Goal: Information Seeking & Learning: Learn about a topic

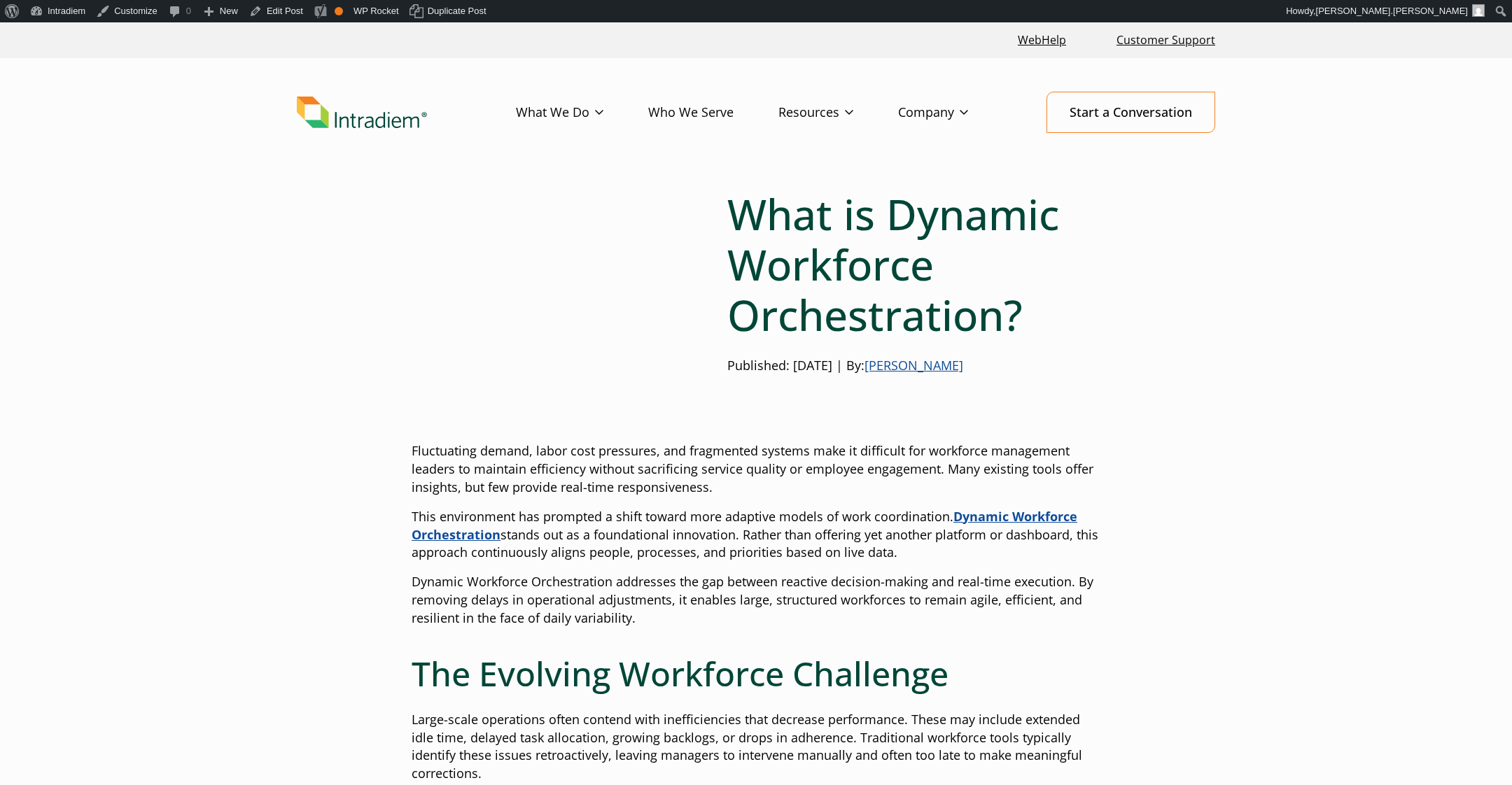
click at [1054, 465] on p "Fluctuating demand, labor cost pressures, and fragmented systems make it diffic…" at bounding box center [756, 469] width 689 height 54
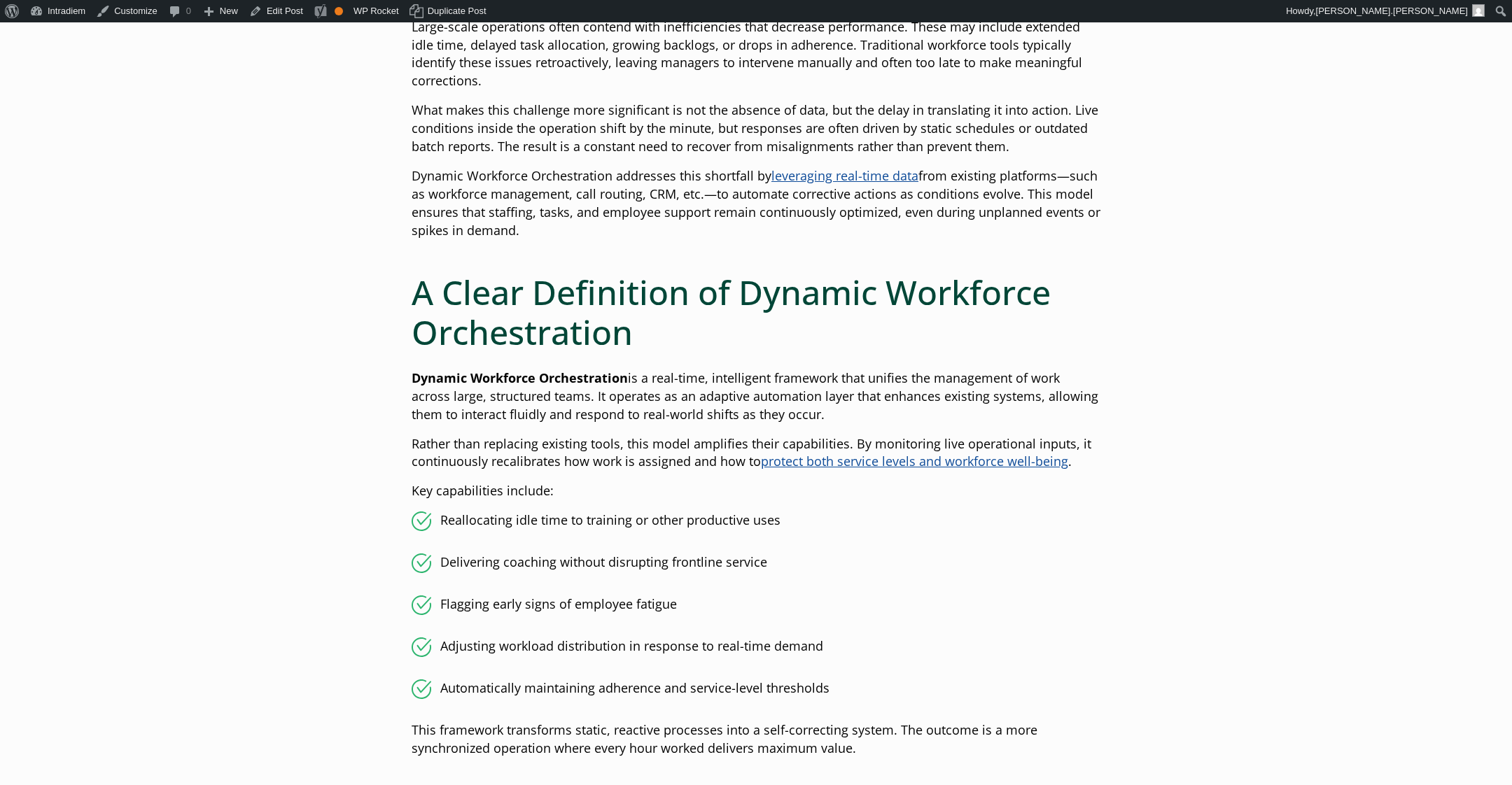
scroll to position [695, 0]
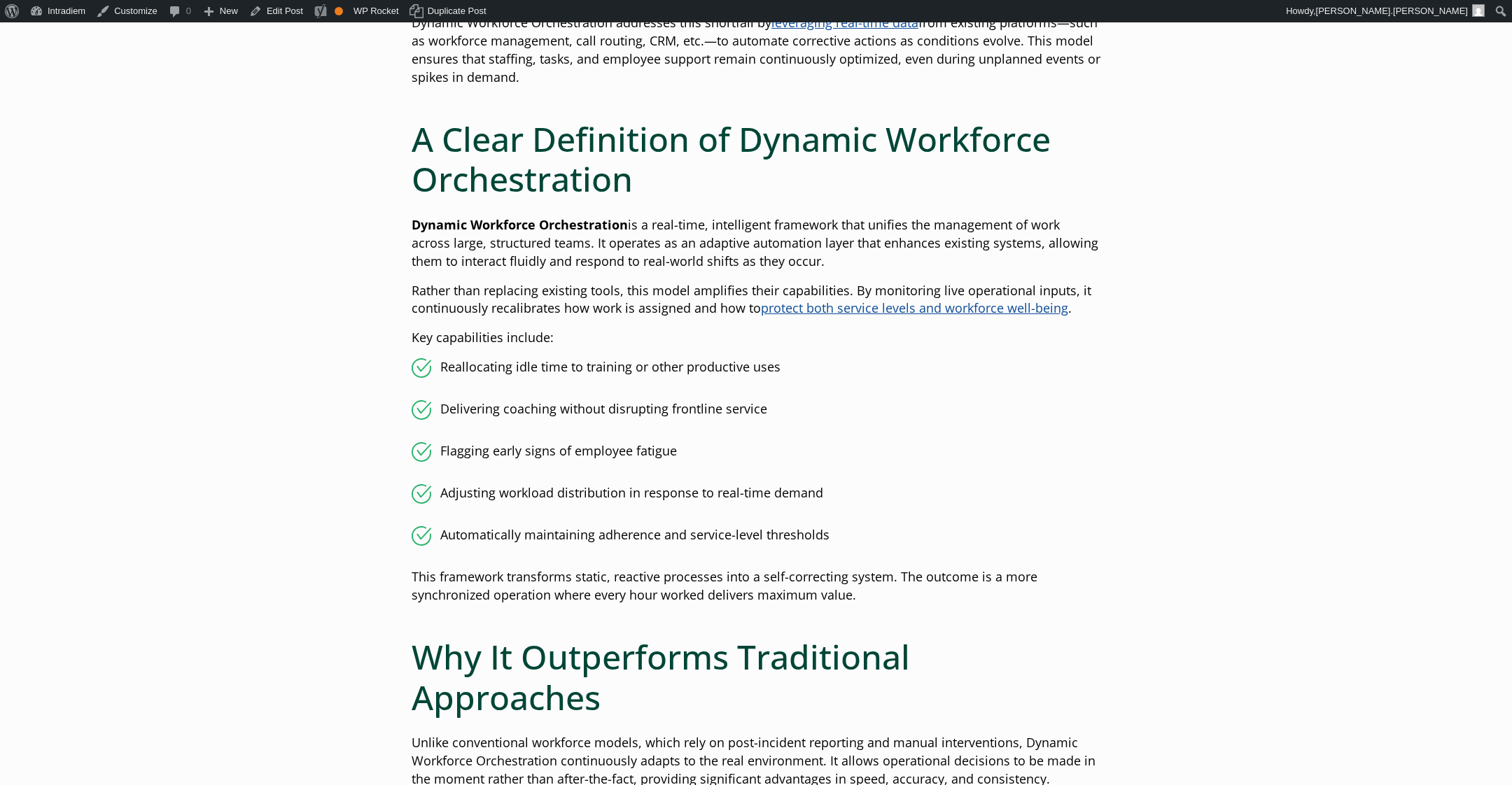
scroll to position [844, 0]
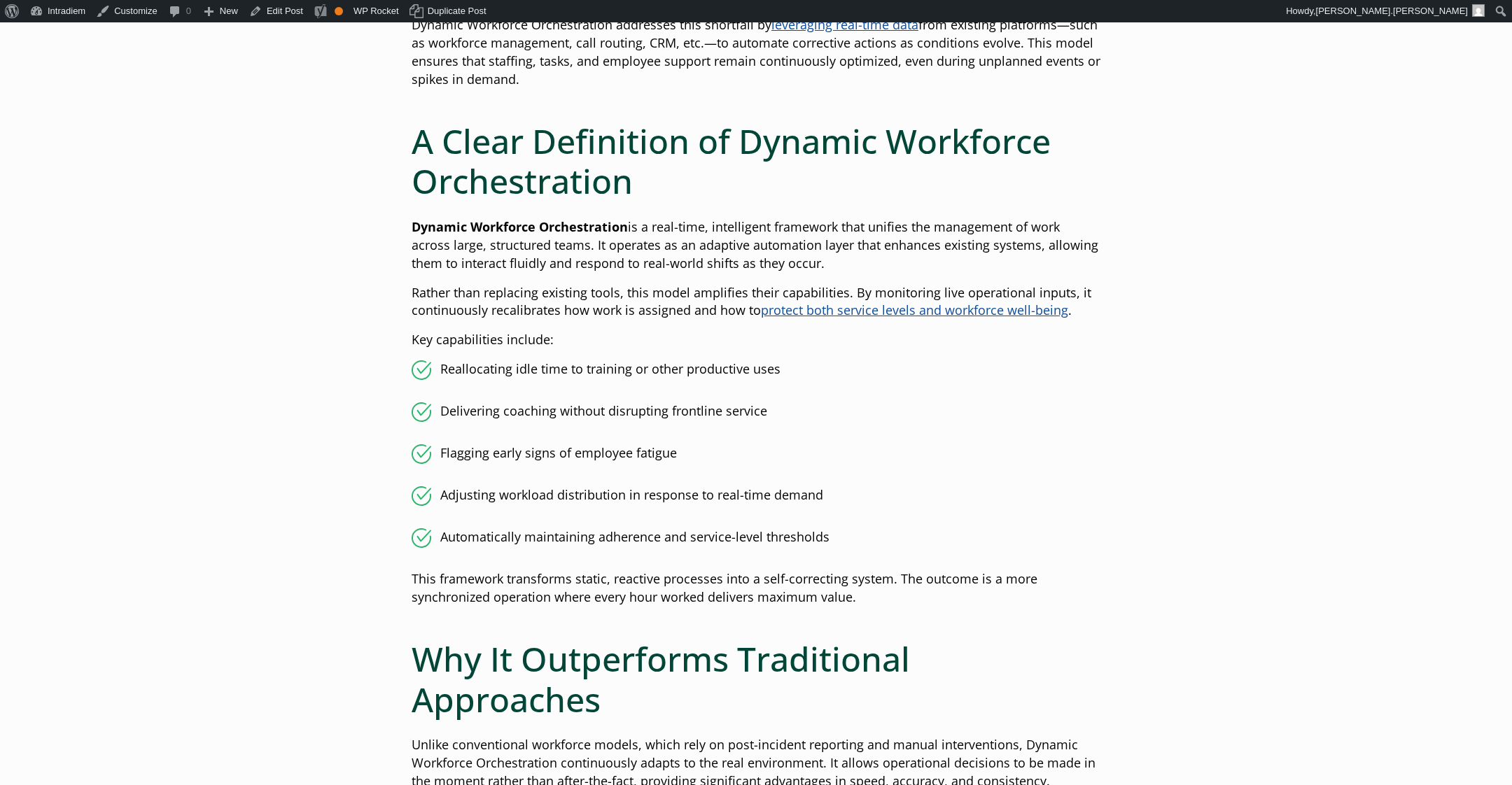
drag, startPoint x: 414, startPoint y: 292, endPoint x: 886, endPoint y: 547, distance: 536.5
copy div "Rather than replacing existing tools, this model amplifies their capabilities. …"
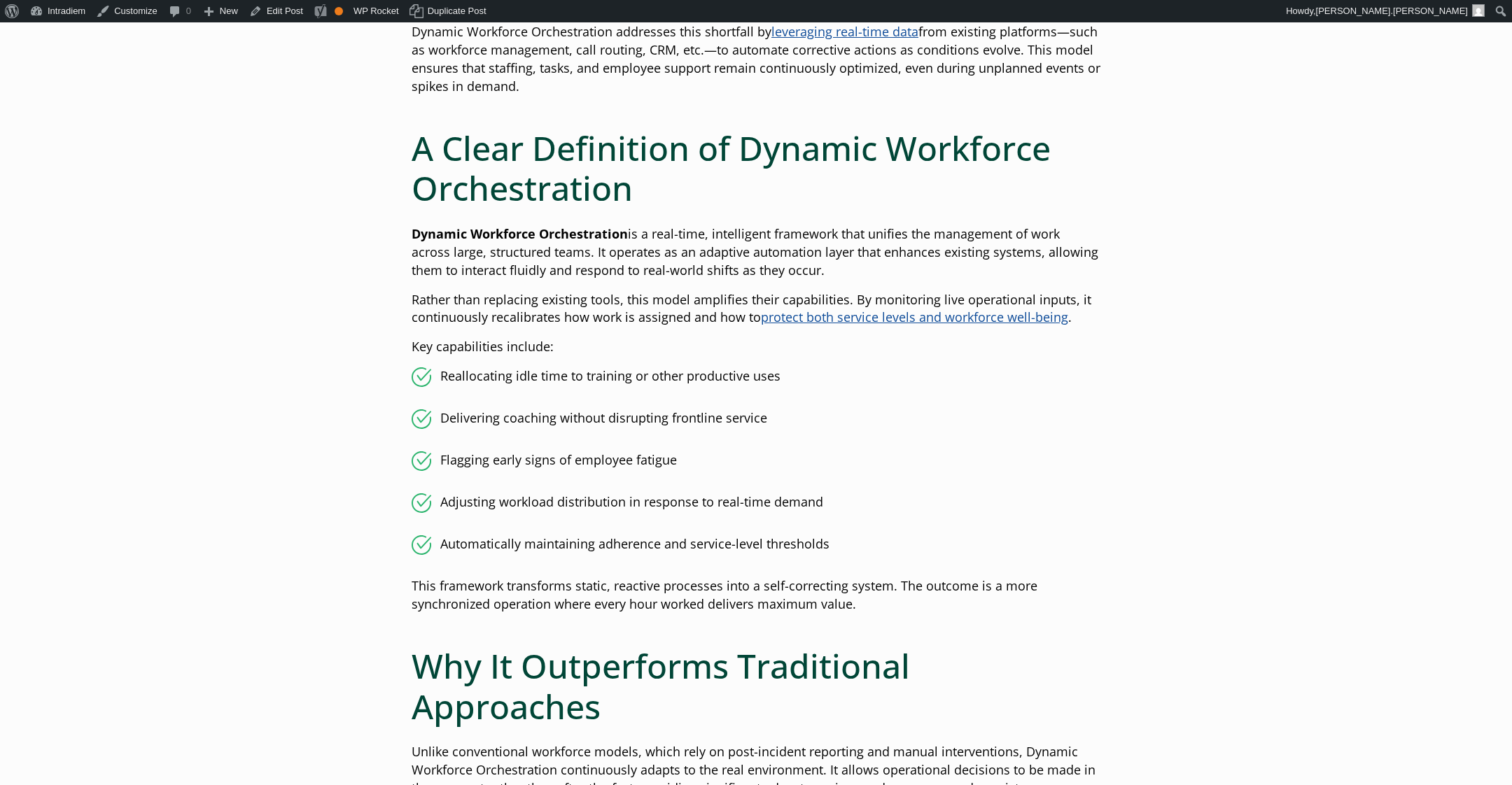
scroll to position [841, 0]
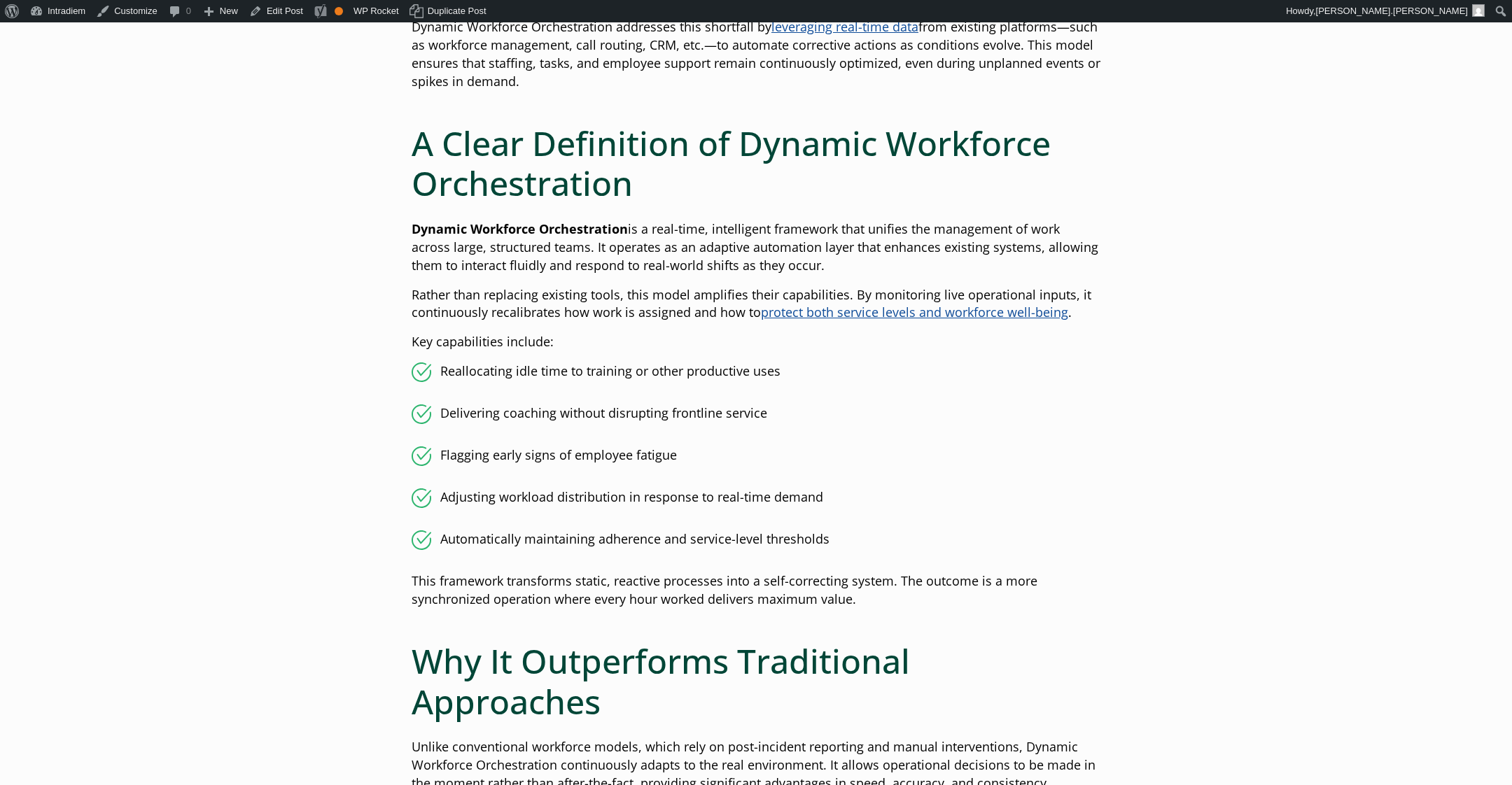
click at [939, 600] on p "This framework transforms static, reactive processes into a self-correcting sys…" at bounding box center [756, 590] width 689 height 36
drag, startPoint x: 1087, startPoint y: 213, endPoint x: 945, endPoint y: 136, distance: 161.5
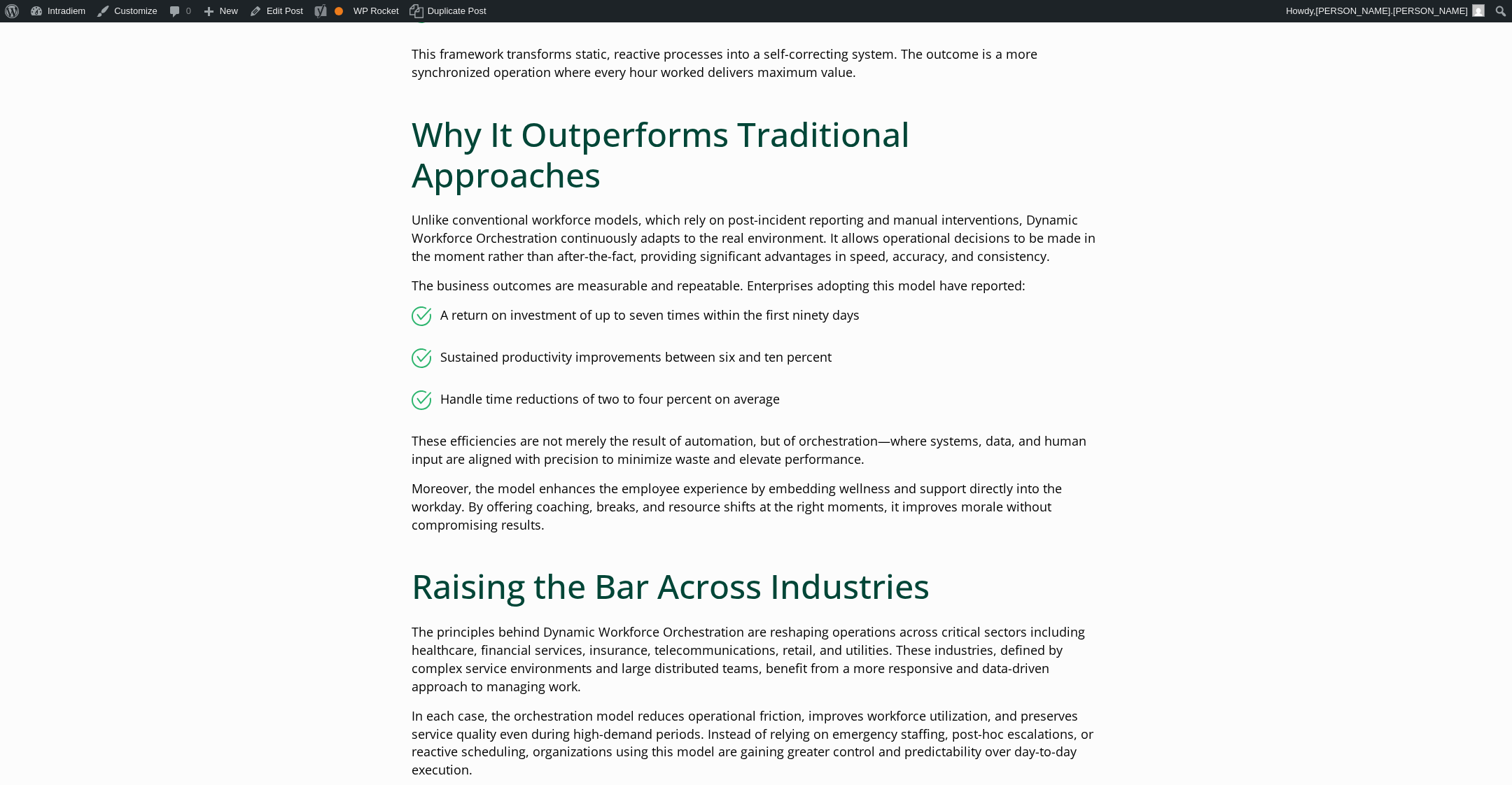
scroll to position [1374, 0]
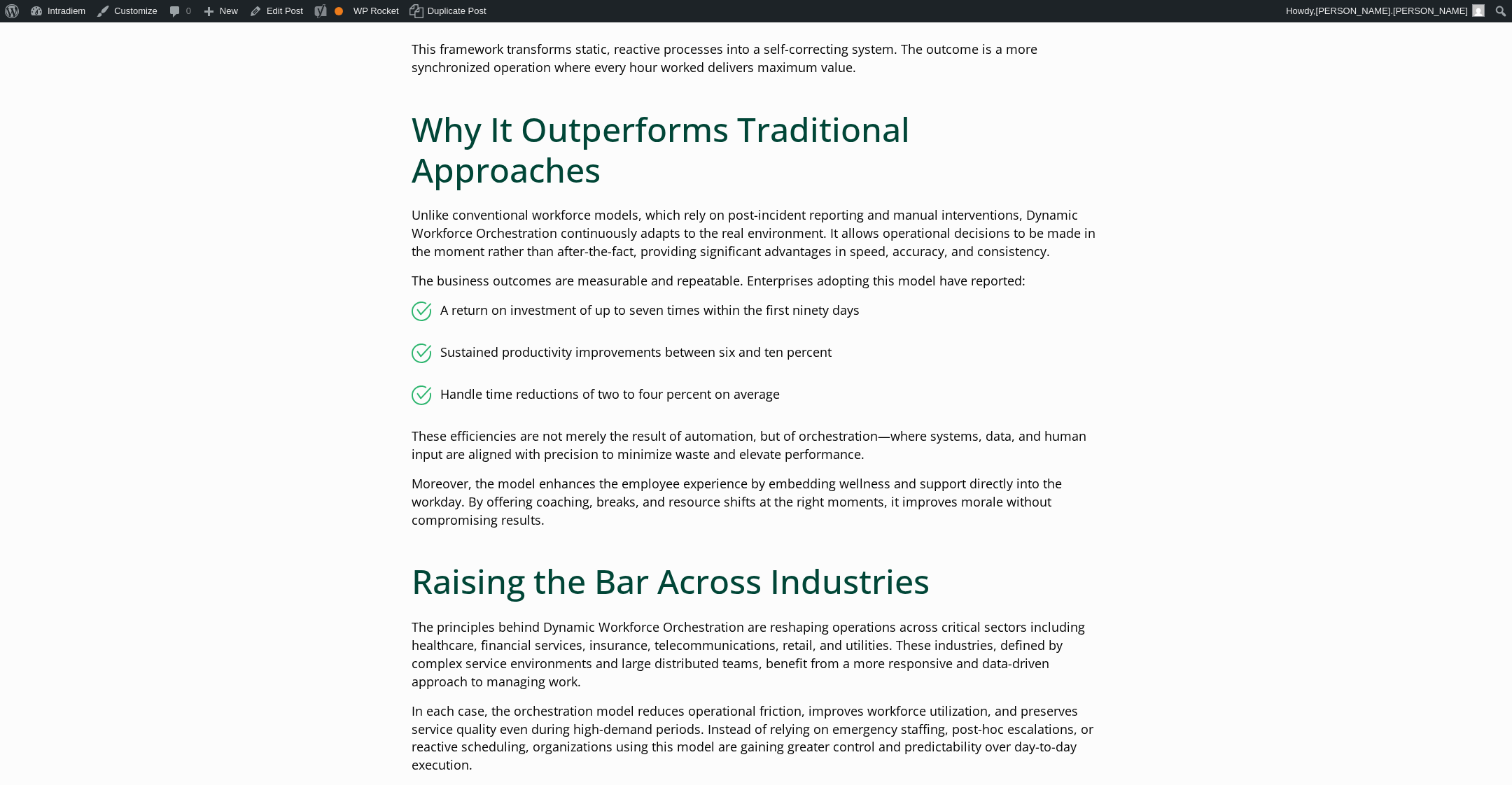
drag, startPoint x: 459, startPoint y: 500, endPoint x: 644, endPoint y: 482, distance: 185.9
click at [720, 476] on p "Moreover, the model enhances the employee experience by embedding wellness and …" at bounding box center [756, 502] width 689 height 54
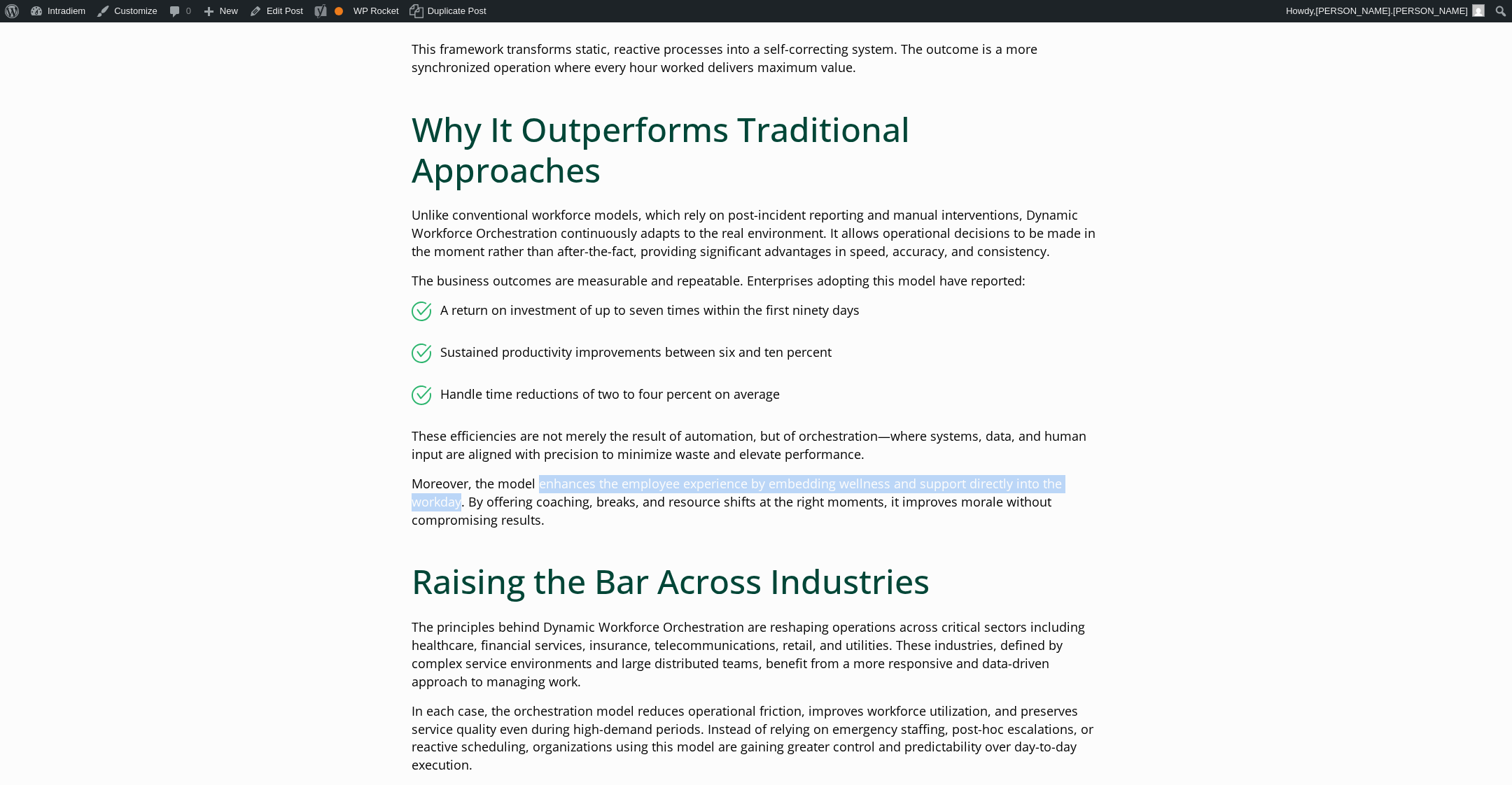
drag, startPoint x: 536, startPoint y: 484, endPoint x: 460, endPoint y: 502, distance: 78.1
click at [461, 502] on p "Moreover, the model enhances the employee experience by embedding wellness and …" at bounding box center [756, 502] width 689 height 54
copy p "enhances the employee experience by embedding wellness and support directly int…"
